Goal: Task Accomplishment & Management: Use online tool/utility

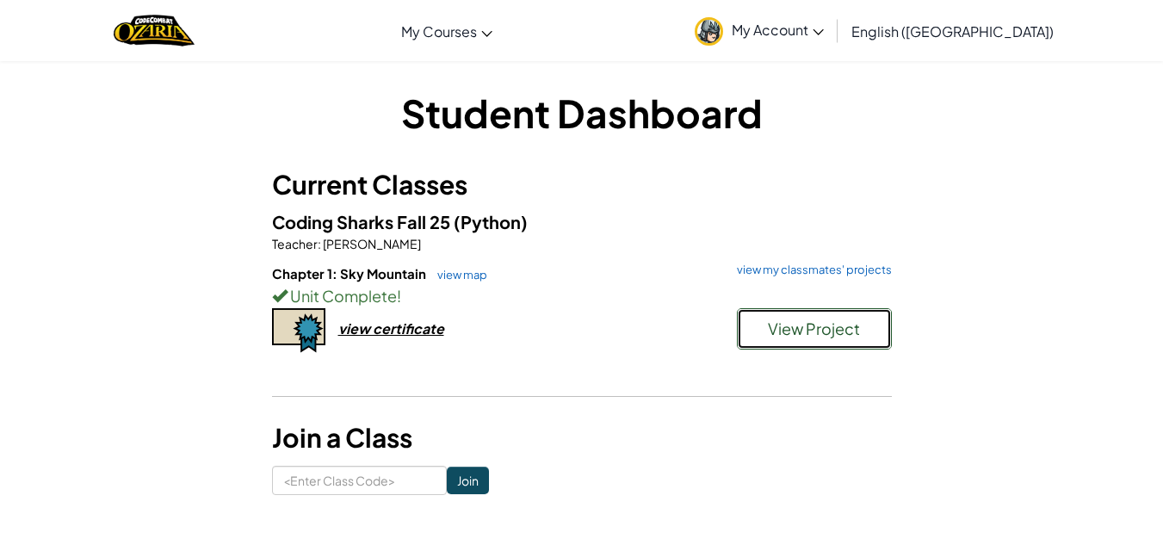
click at [809, 326] on span "View Project" at bounding box center [814, 329] width 92 height 20
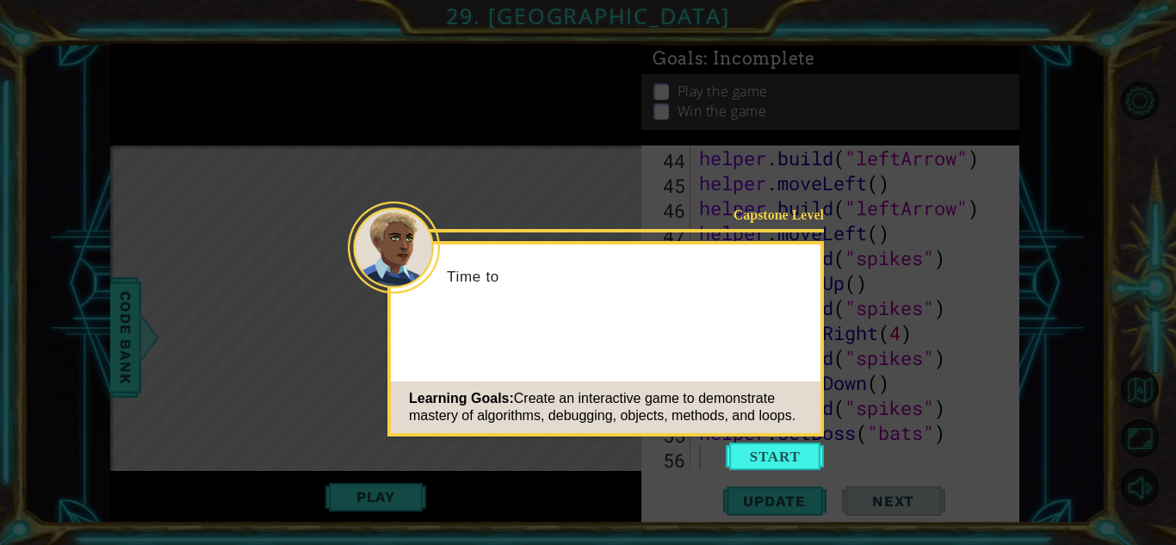
scroll to position [1149, 0]
